Goal: Task Accomplishment & Management: Use online tool/utility

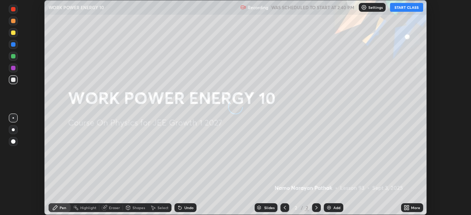
scroll to position [215, 471]
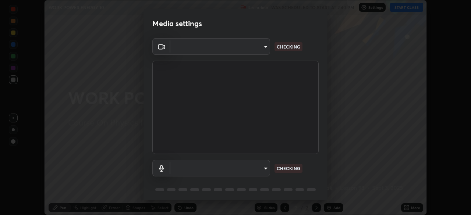
type input "e15fe1ebf70cde3bfcbeee335f8652014c7a9185cc29a01d69aea44f35fb34b8"
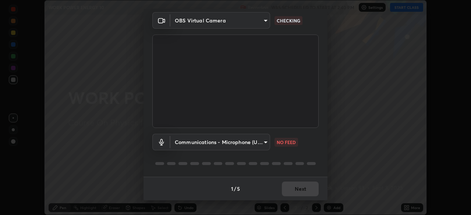
click at [266, 145] on body "Erase all WORK POWER ENERGY 10 Recording WAS SCHEDULED TO START AT 2:40 PM Sett…" at bounding box center [235, 107] width 471 height 215
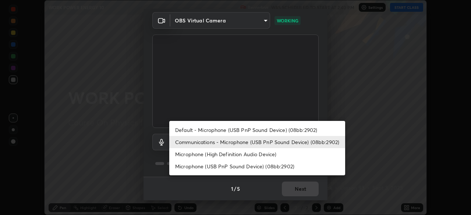
click at [284, 131] on li "Default - Microphone (USB PnP Sound Device) (08bb:2902)" at bounding box center [257, 130] width 176 height 12
type input "default"
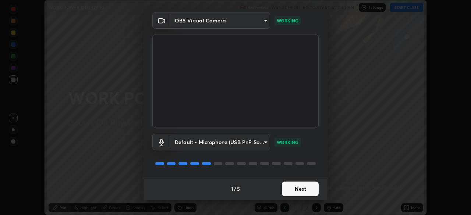
click at [285, 191] on button "Next" at bounding box center [300, 189] width 37 height 15
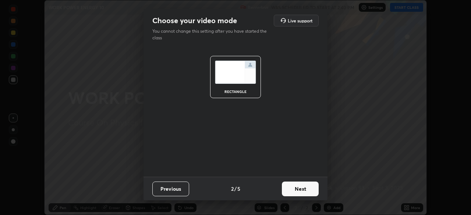
scroll to position [0, 0]
click at [299, 189] on button "Next" at bounding box center [300, 189] width 37 height 15
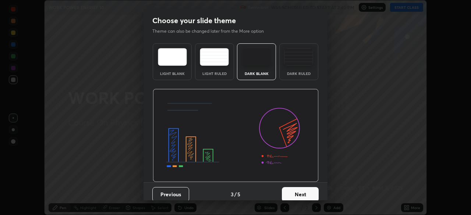
click at [304, 194] on button "Next" at bounding box center [300, 194] width 37 height 15
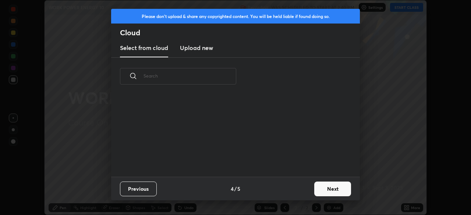
click at [304, 196] on div "Previous 4 / 5 Next" at bounding box center [235, 189] width 249 height 24
click at [334, 194] on button "Next" at bounding box center [332, 189] width 37 height 15
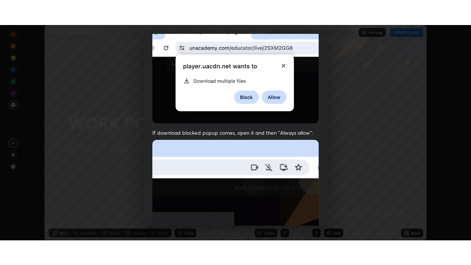
scroll to position [176, 0]
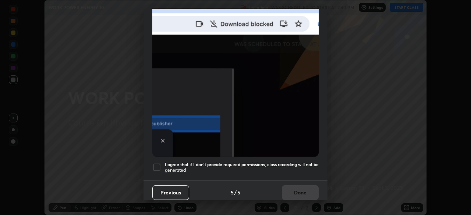
click at [156, 166] on div at bounding box center [156, 167] width 9 height 9
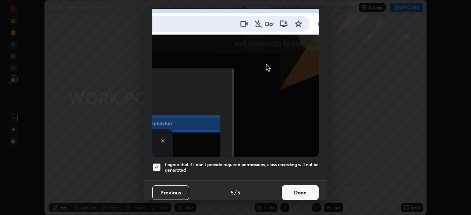
click at [292, 189] on button "Done" at bounding box center [300, 192] width 37 height 15
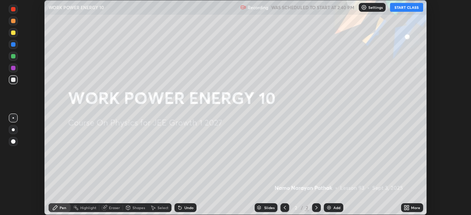
click at [407, 11] on button "START CLASS" at bounding box center [406, 7] width 33 height 9
click at [407, 209] on icon at bounding box center [408, 209] width 2 height 2
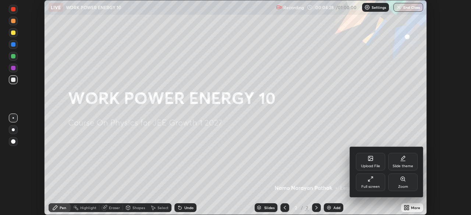
click at [373, 186] on div "Full screen" at bounding box center [370, 187] width 18 height 4
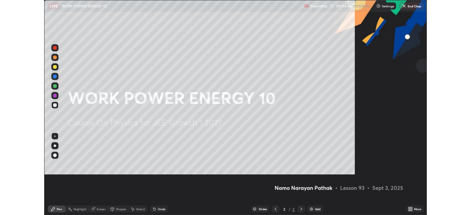
scroll to position [265, 471]
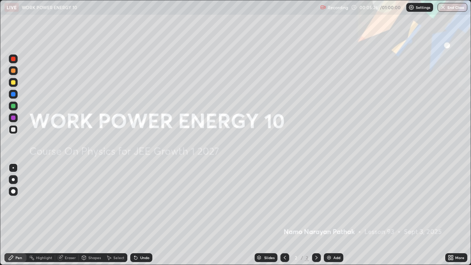
click at [328, 215] on img at bounding box center [329, 258] width 6 height 6
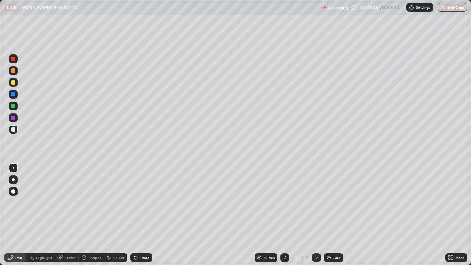
click at [15, 71] on div at bounding box center [13, 70] width 4 height 4
click at [14, 94] on div at bounding box center [13, 94] width 4 height 4
click at [15, 72] on div at bounding box center [13, 70] width 4 height 4
click at [12, 94] on div at bounding box center [13, 94] width 4 height 4
click at [13, 118] on div at bounding box center [13, 118] width 4 height 4
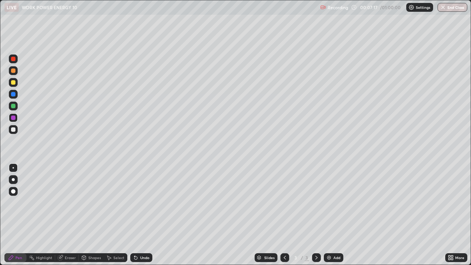
click at [14, 130] on div at bounding box center [13, 129] width 4 height 4
click at [13, 72] on div at bounding box center [13, 70] width 4 height 4
click at [13, 108] on div at bounding box center [13, 106] width 4 height 4
click at [13, 72] on div at bounding box center [13, 70] width 4 height 4
click at [330, 215] on img at bounding box center [329, 258] width 6 height 6
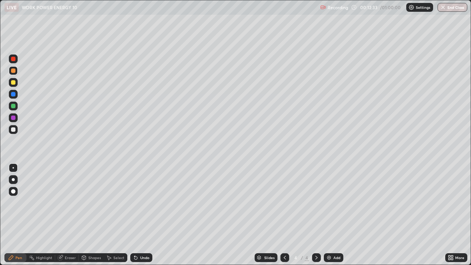
click at [13, 94] on div at bounding box center [13, 94] width 4 height 4
click at [14, 71] on div at bounding box center [13, 70] width 4 height 4
click at [13, 93] on div at bounding box center [13, 94] width 4 height 4
click at [16, 107] on div at bounding box center [13, 106] width 9 height 9
click at [330, 215] on img at bounding box center [329, 258] width 6 height 6
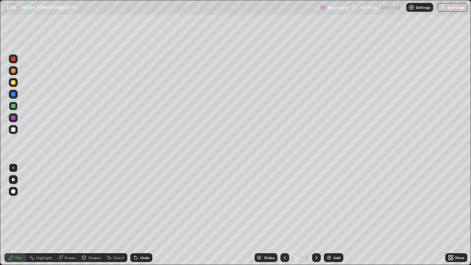
click at [12, 70] on div at bounding box center [13, 70] width 4 height 4
click at [12, 107] on div at bounding box center [13, 106] width 4 height 4
click at [13, 82] on div at bounding box center [13, 82] width 4 height 4
click at [16, 121] on div at bounding box center [13, 117] width 9 height 9
click at [14, 72] on div at bounding box center [13, 70] width 4 height 4
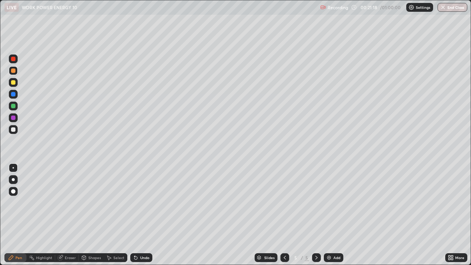
click at [15, 106] on div at bounding box center [13, 106] width 4 height 4
click at [14, 71] on div at bounding box center [13, 70] width 4 height 4
click at [328, 215] on img at bounding box center [329, 258] width 6 height 6
click at [11, 94] on div at bounding box center [13, 94] width 4 height 4
click at [15, 71] on div at bounding box center [13, 70] width 4 height 4
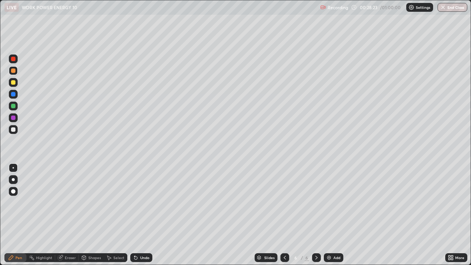
click at [328, 215] on img at bounding box center [329, 258] width 6 height 6
click at [15, 72] on div at bounding box center [13, 70] width 9 height 9
click at [13, 93] on div at bounding box center [13, 94] width 4 height 4
click at [13, 117] on div at bounding box center [13, 118] width 4 height 4
click at [15, 73] on div at bounding box center [13, 70] width 9 height 9
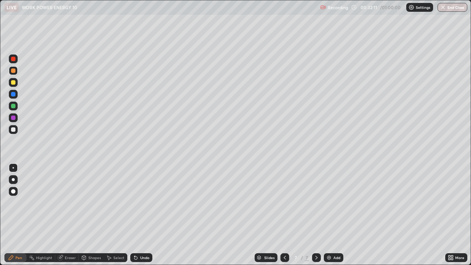
click at [329, 215] on img at bounding box center [329, 258] width 6 height 6
click at [13, 94] on div at bounding box center [13, 94] width 4 height 4
click at [15, 70] on div at bounding box center [13, 70] width 4 height 4
click at [13, 118] on div at bounding box center [13, 118] width 4 height 4
click at [17, 70] on div at bounding box center [13, 70] width 9 height 9
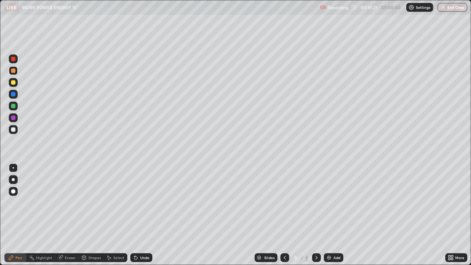
click at [10, 97] on div at bounding box center [13, 94] width 9 height 9
click at [329, 215] on div "Add" at bounding box center [334, 257] width 20 height 9
click at [14, 71] on div at bounding box center [13, 70] width 4 height 4
click at [13, 95] on div at bounding box center [13, 94] width 4 height 4
click at [13, 117] on div at bounding box center [13, 118] width 4 height 4
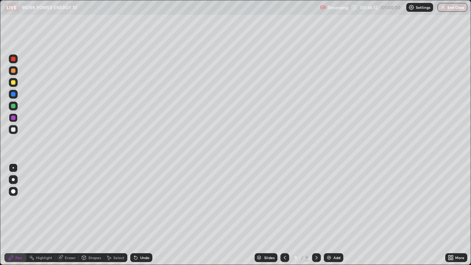
click at [15, 71] on div at bounding box center [13, 70] width 4 height 4
click at [451, 215] on icon at bounding box center [452, 259] width 2 height 2
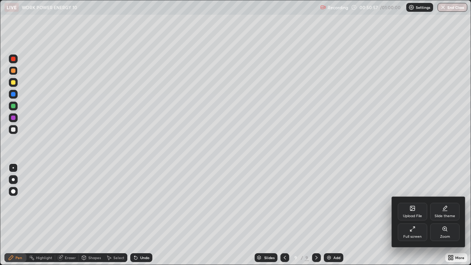
click at [413, 215] on icon at bounding box center [413, 229] width 6 height 6
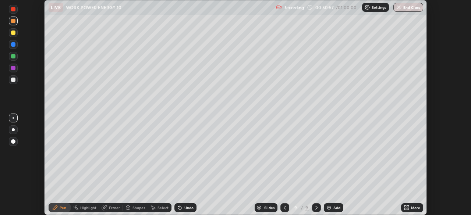
scroll to position [36578, 36322]
click at [411, 7] on button "End Class" at bounding box center [408, 7] width 29 height 9
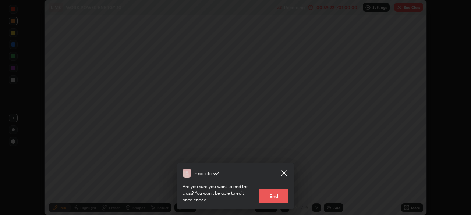
click at [279, 198] on button "End" at bounding box center [273, 196] width 29 height 15
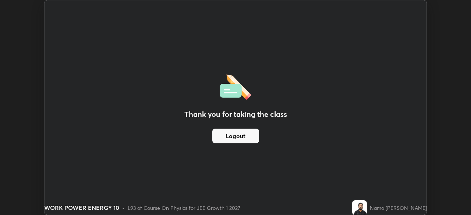
click at [245, 137] on button "Logout" at bounding box center [235, 136] width 47 height 15
